Goal: Task Accomplishment & Management: Use online tool/utility

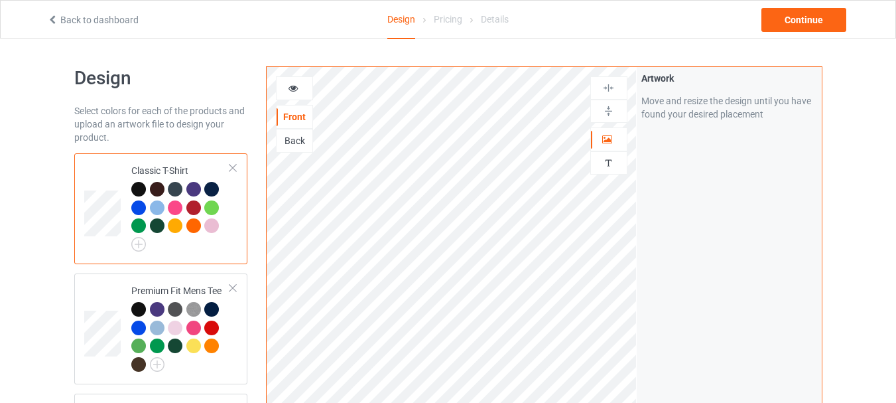
scroll to position [133, 0]
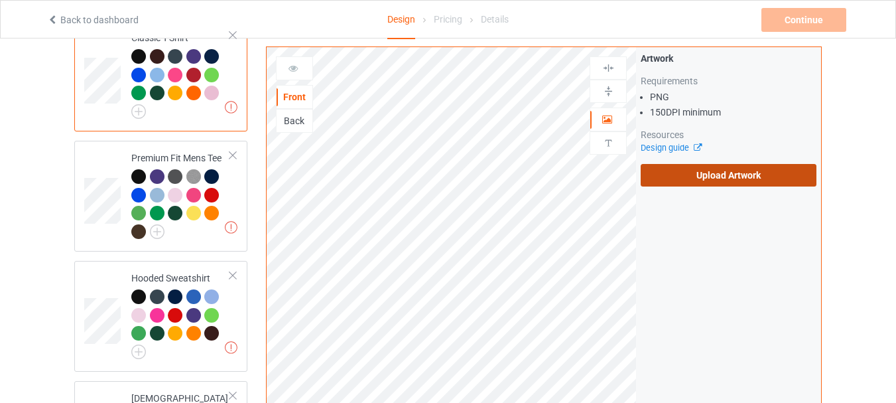
click at [661, 176] on label "Upload Artwork" at bounding box center [729, 175] width 176 height 23
click at [0, 0] on input "Upload Artwork" at bounding box center [0, 0] width 0 height 0
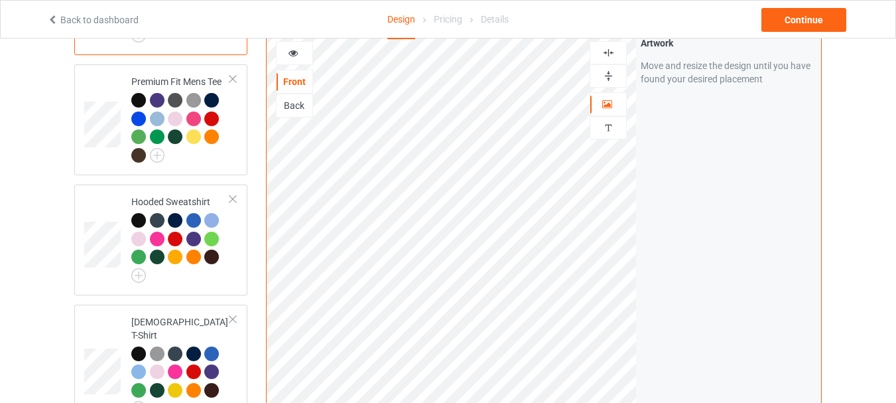
scroll to position [91, 0]
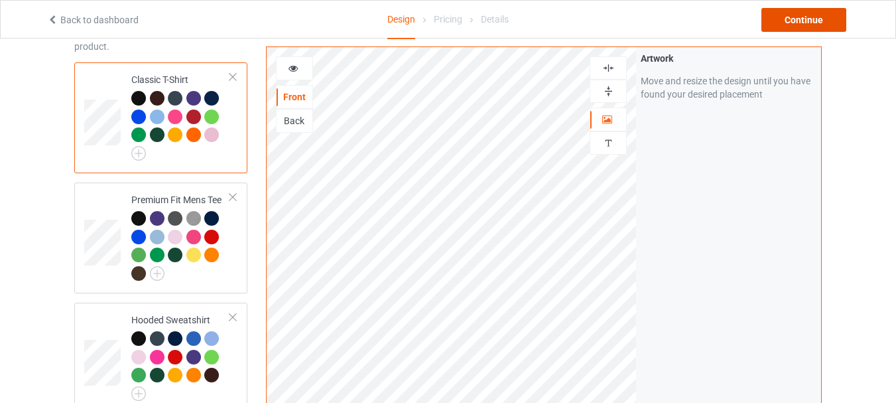
click at [821, 30] on div "Continue" at bounding box center [804, 20] width 85 height 24
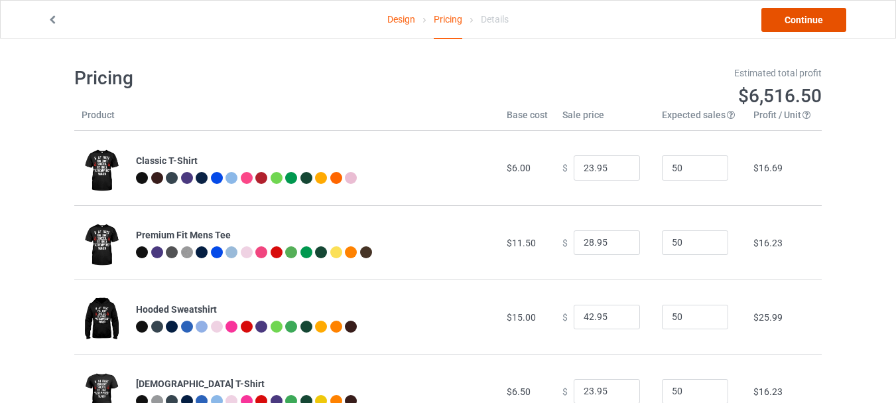
click at [835, 15] on link "Continue" at bounding box center [804, 20] width 85 height 24
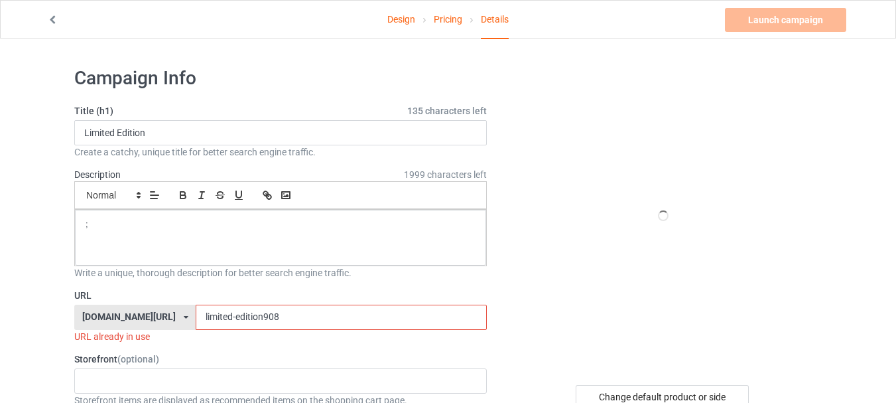
scroll to position [133, 0]
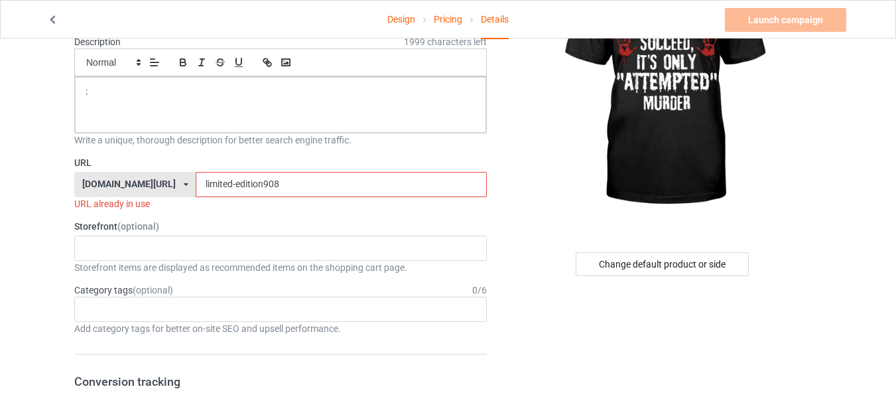
drag, startPoint x: 257, startPoint y: 181, endPoint x: 229, endPoint y: 186, distance: 28.2
click at [229, 186] on input "limited-edition908" at bounding box center [341, 184] width 291 height 25
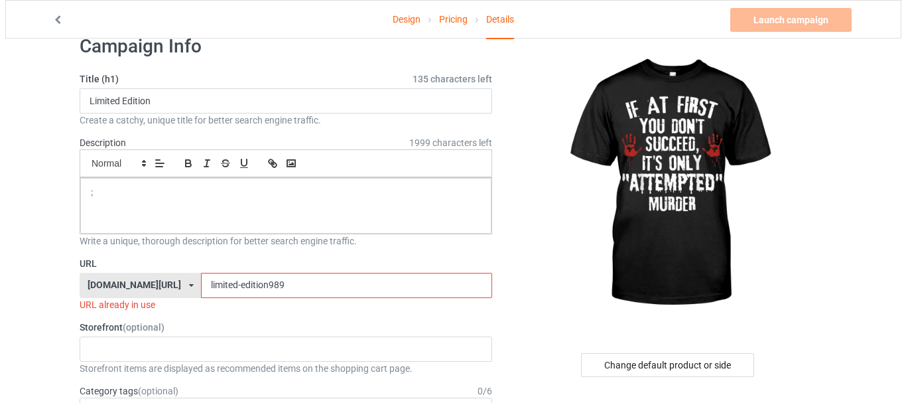
scroll to position [0, 0]
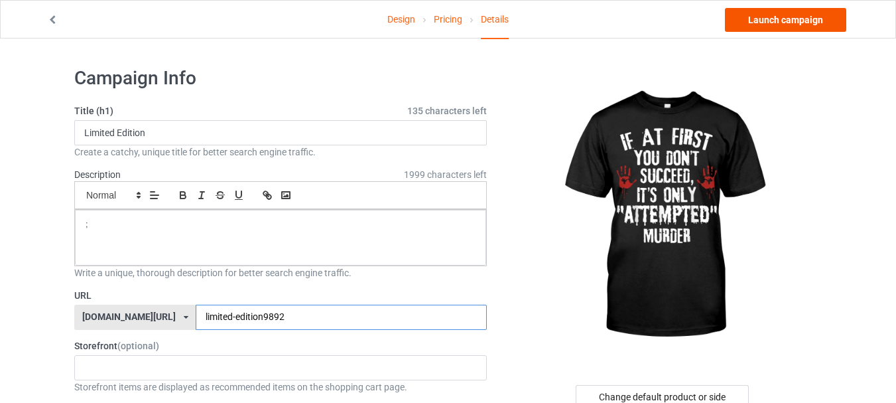
type input "limited-edition9892"
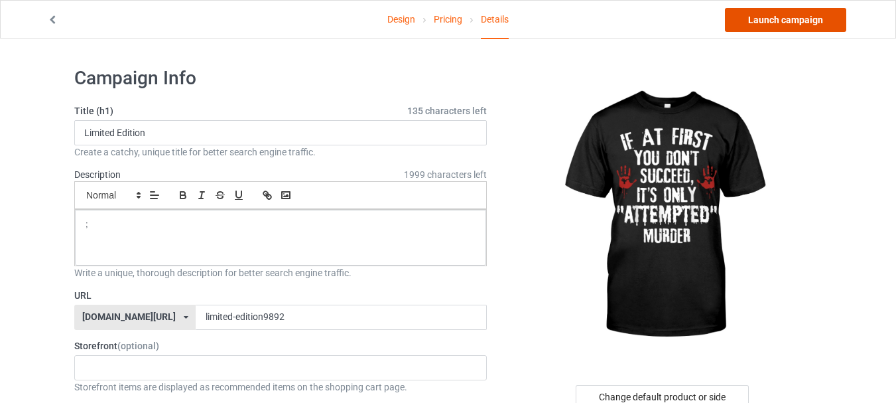
click at [768, 30] on link "Launch campaign" at bounding box center [785, 20] width 121 height 24
